Goal: Information Seeking & Learning: Learn about a topic

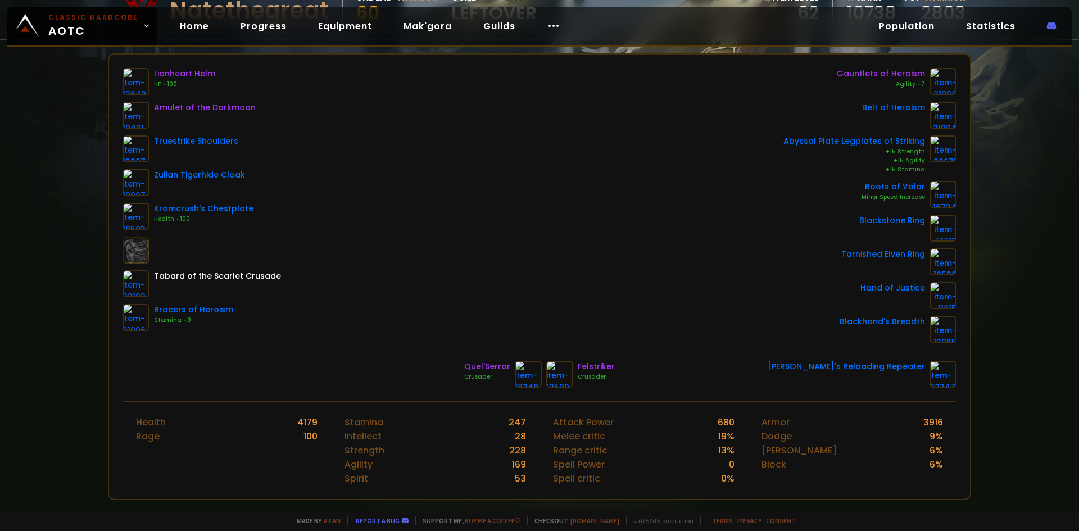
scroll to position [169, 0]
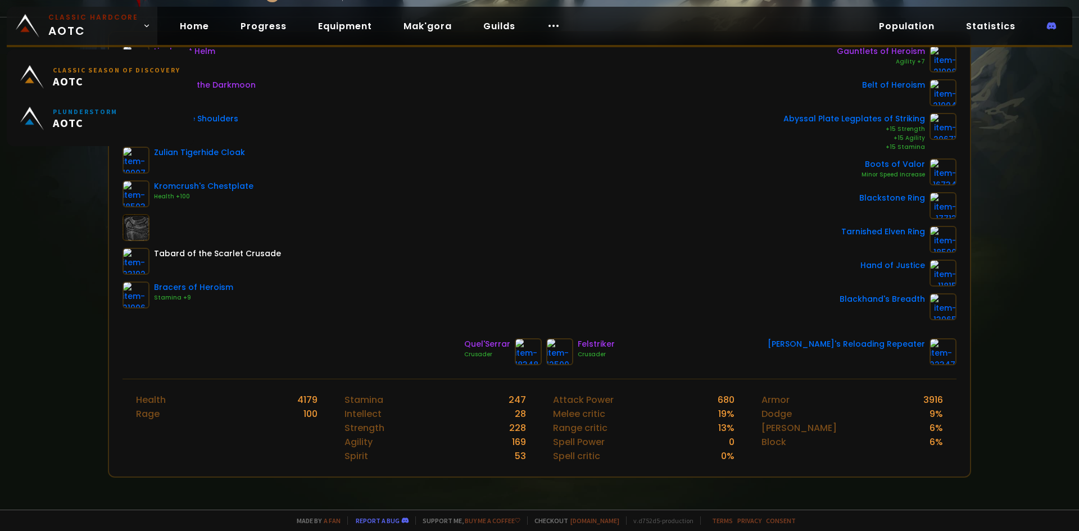
click at [89, 13] on small "Classic Hardcore" at bounding box center [93, 17] width 90 height 10
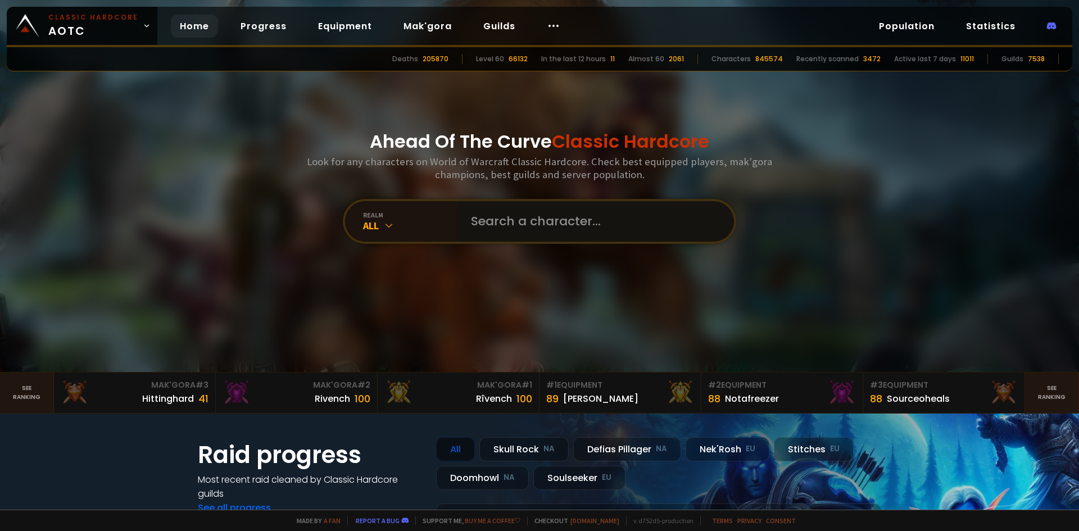
click at [533, 231] on input "text" at bounding box center [592, 221] width 256 height 40
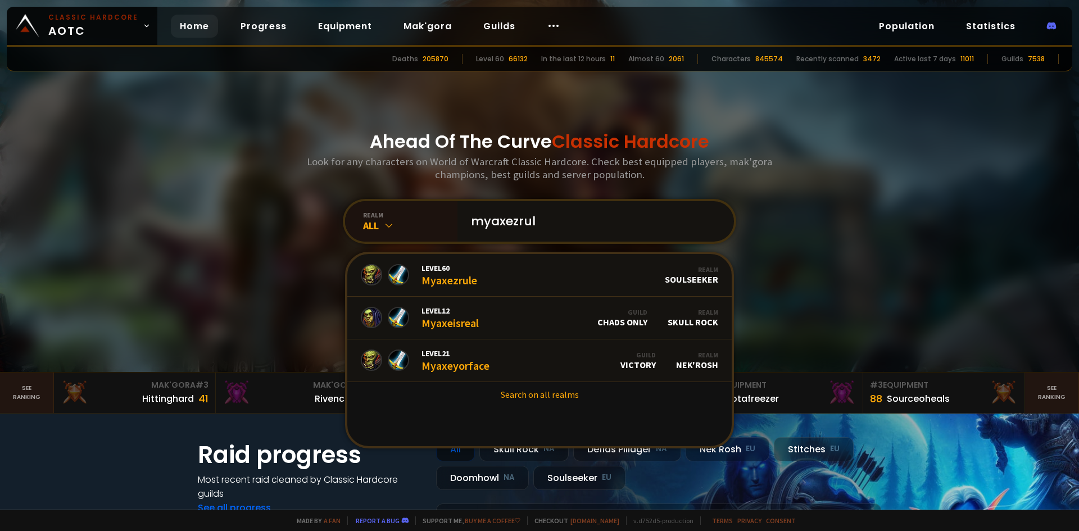
type input "myaxezrule"
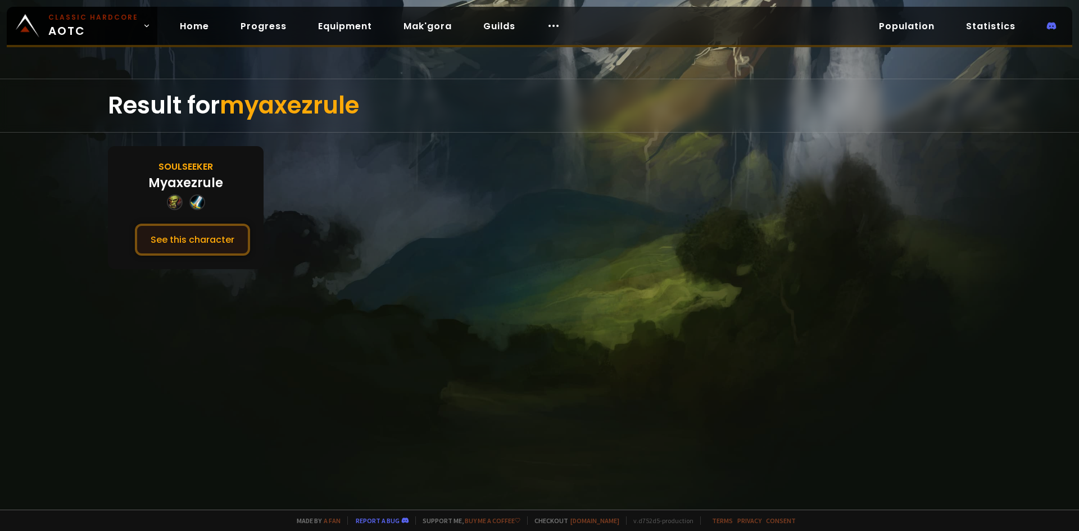
click at [195, 238] on button "See this character" at bounding box center [192, 240] width 115 height 32
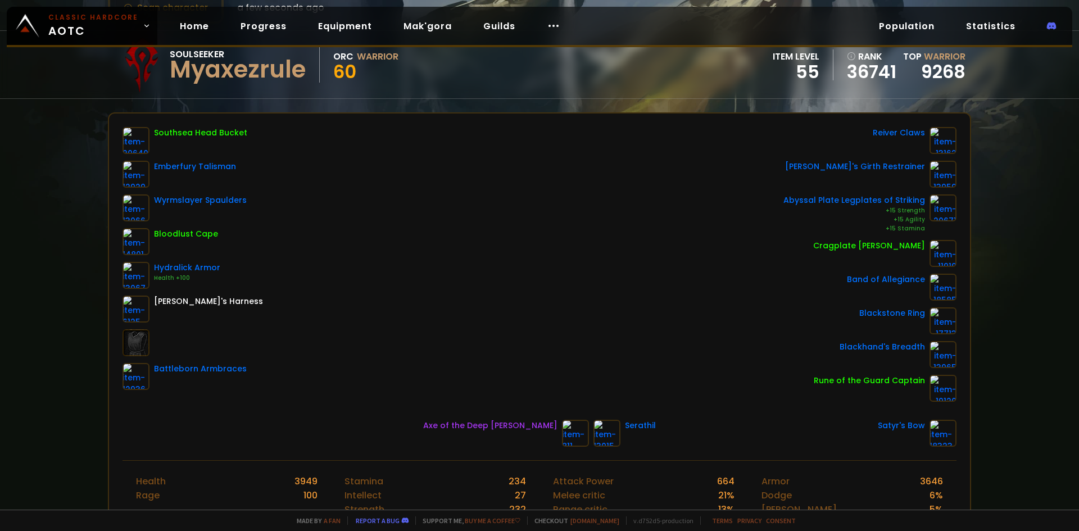
scroll to position [56, 0]
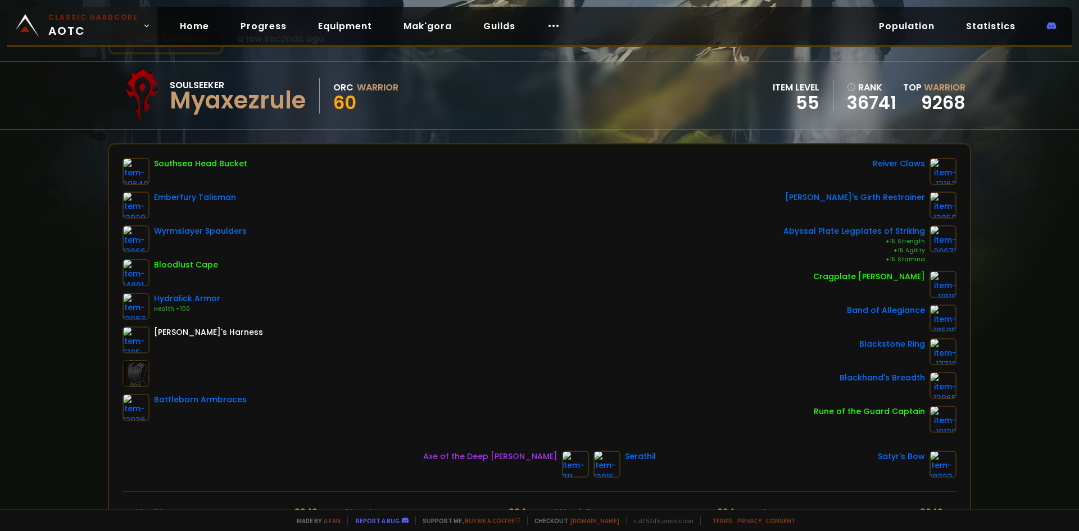
click at [97, 13] on small "Classic Hardcore" at bounding box center [93, 17] width 90 height 10
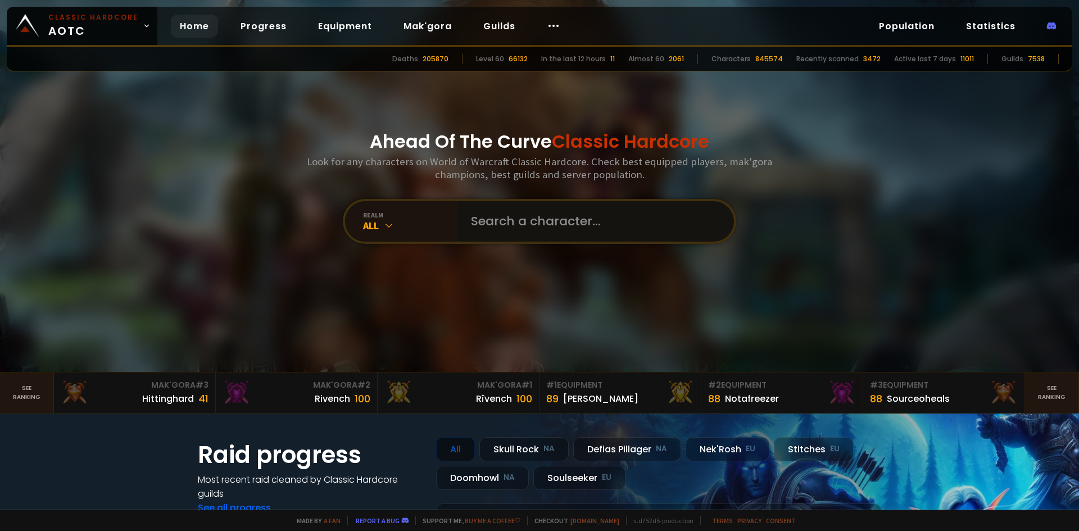
click at [514, 227] on input "text" at bounding box center [592, 221] width 256 height 40
paste input "Moriaccijns"
type input "Moriaccijns"
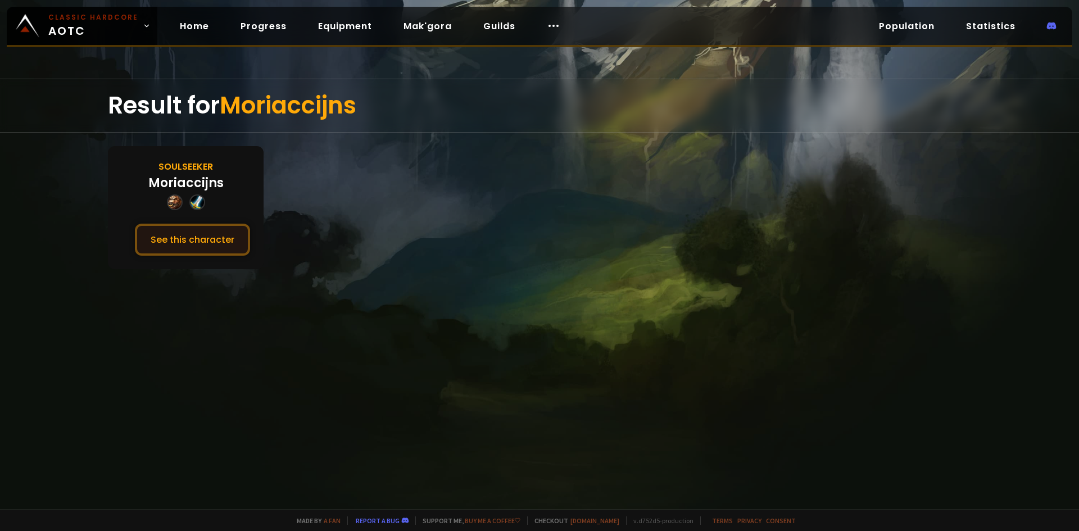
drag, startPoint x: 256, startPoint y: 239, endPoint x: 226, endPoint y: 245, distance: 30.4
click at [253, 241] on div "Soulseeker [PERSON_NAME] See this character" at bounding box center [186, 207] width 156 height 123
click at [226, 245] on button "See this character" at bounding box center [192, 240] width 115 height 32
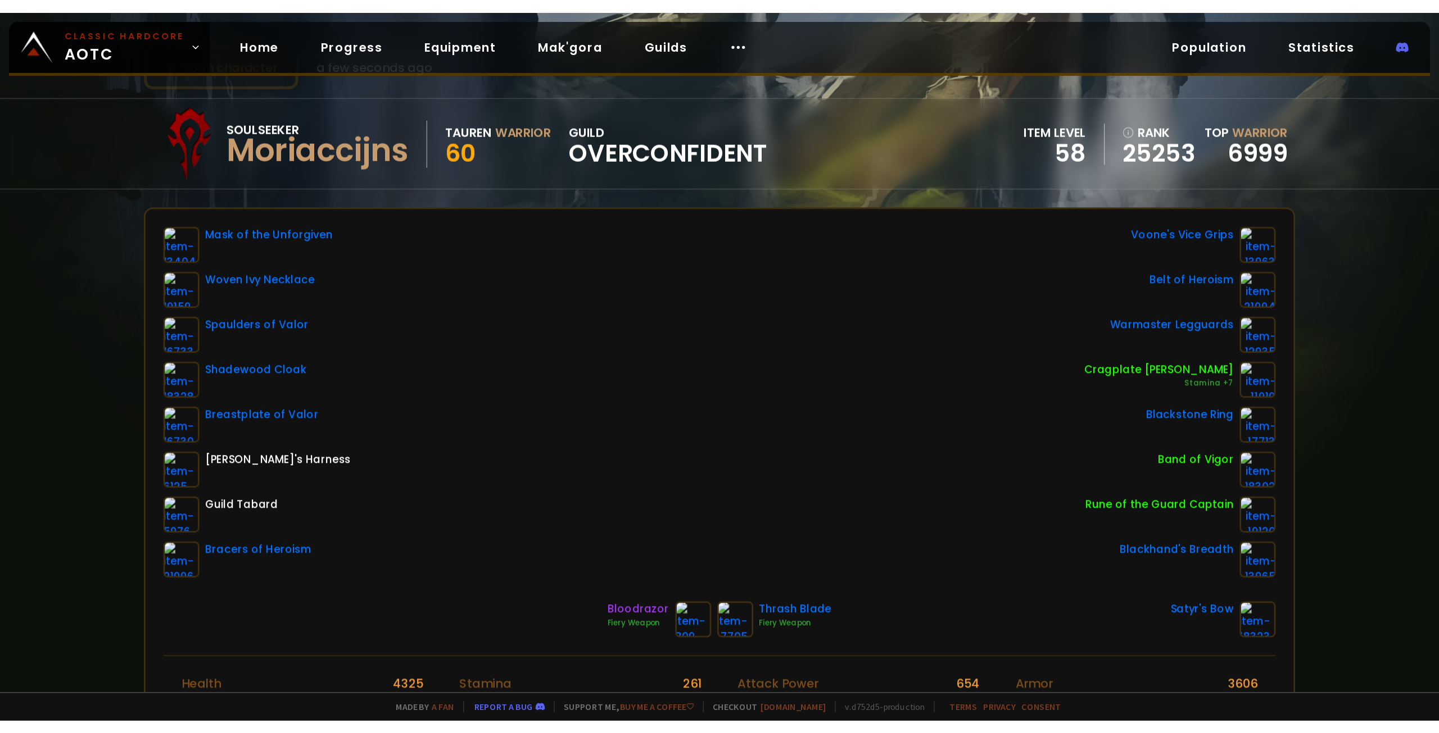
scroll to position [56, 0]
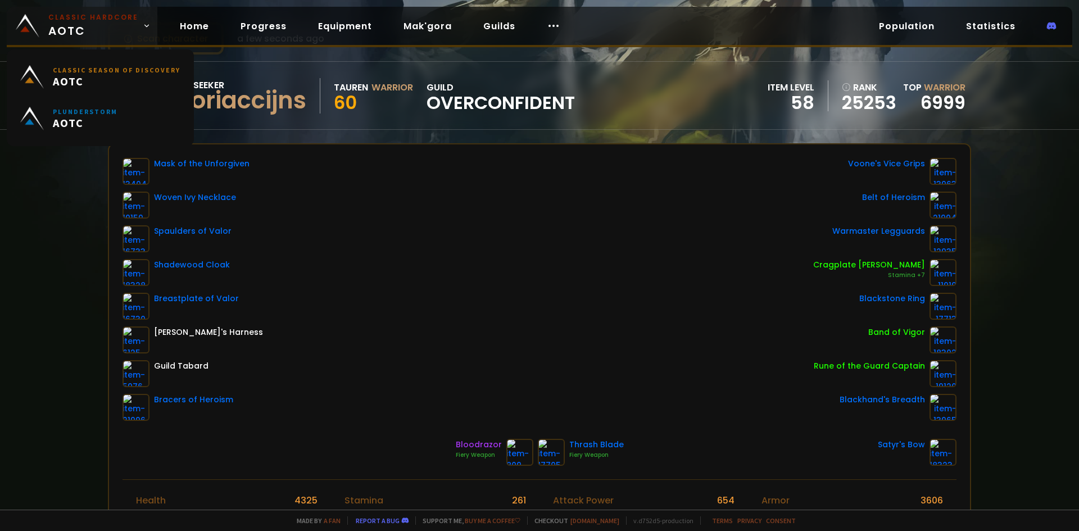
click at [83, 22] on span "Classic Hardcore AOTC" at bounding box center [93, 25] width 90 height 27
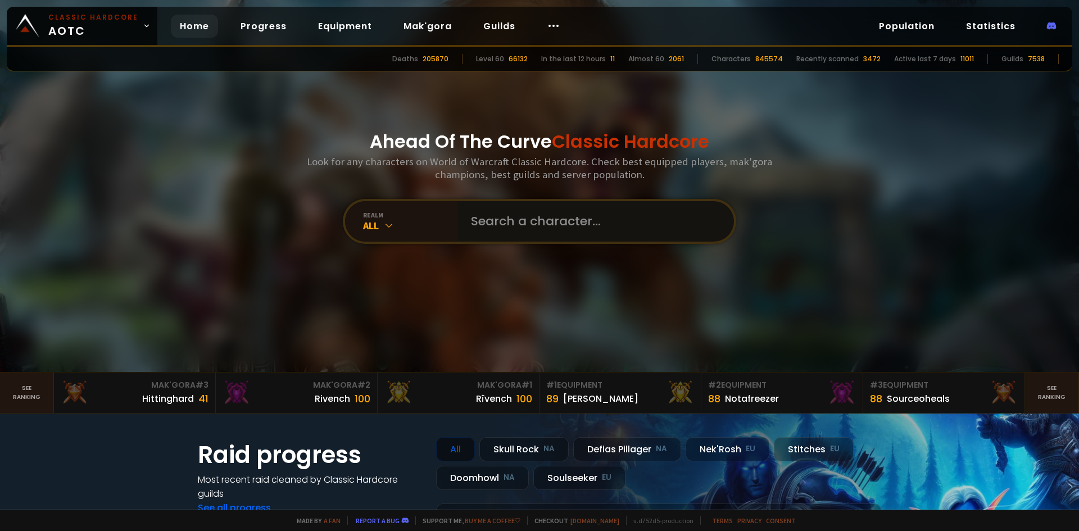
click at [553, 223] on input "text" at bounding box center [592, 221] width 256 height 40
type input "rubeasty"
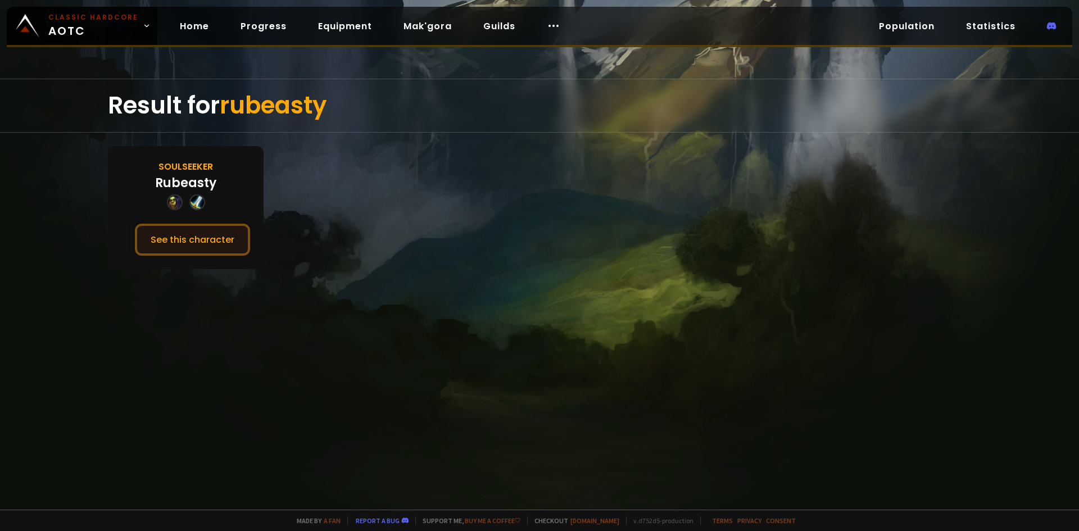
drag, startPoint x: 229, startPoint y: 220, endPoint x: 226, endPoint y: 226, distance: 6.8
click at [226, 225] on div "Soulseeker Rubeasty See this character" at bounding box center [186, 207] width 156 height 123
click at [226, 227] on button "See this character" at bounding box center [192, 240] width 115 height 32
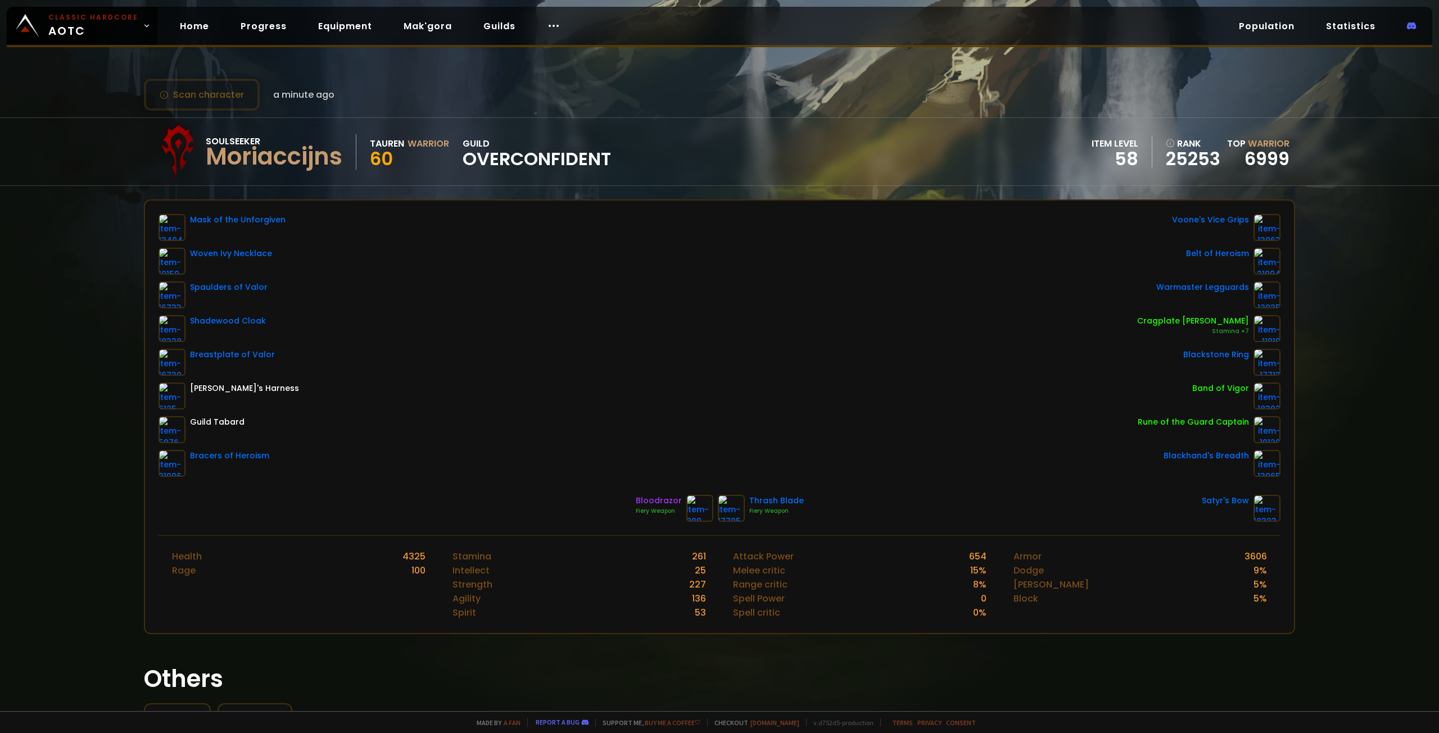
click at [1078, 441] on div "Scan character a minute ago Soulseeker Moriaccijns Tauren Warrior 60 guild Over…" at bounding box center [719, 355] width 1439 height 711
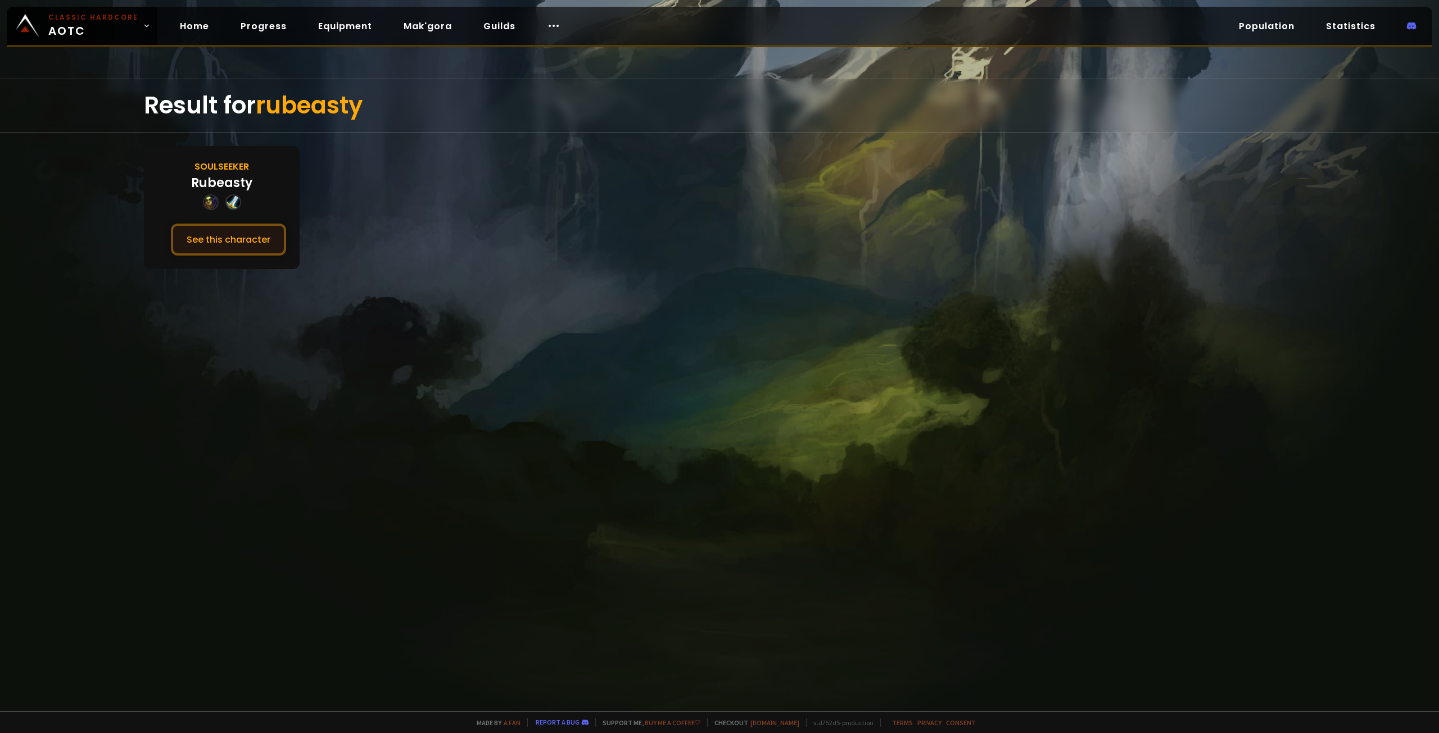
click at [206, 226] on button "See this character" at bounding box center [228, 240] width 115 height 32
